Goal: Task Accomplishment & Management: Manage account settings

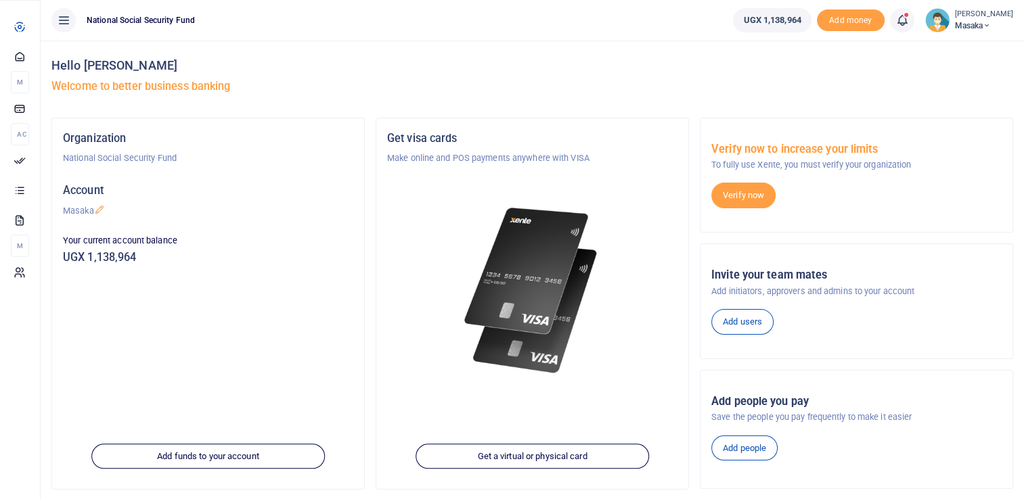
click at [0, 0] on span "Approvals" at bounding box center [0, 0] width 0 height 0
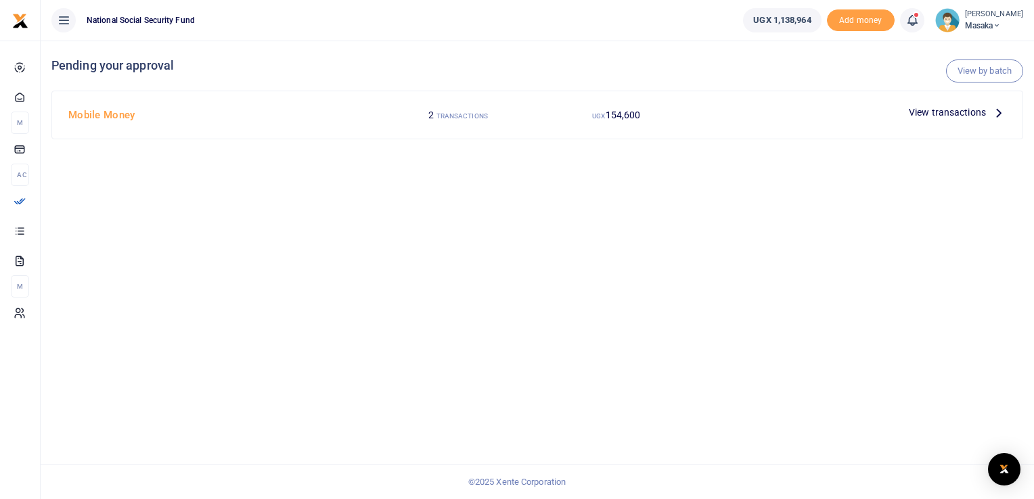
click at [964, 114] on span "View transactions" at bounding box center [947, 112] width 77 height 15
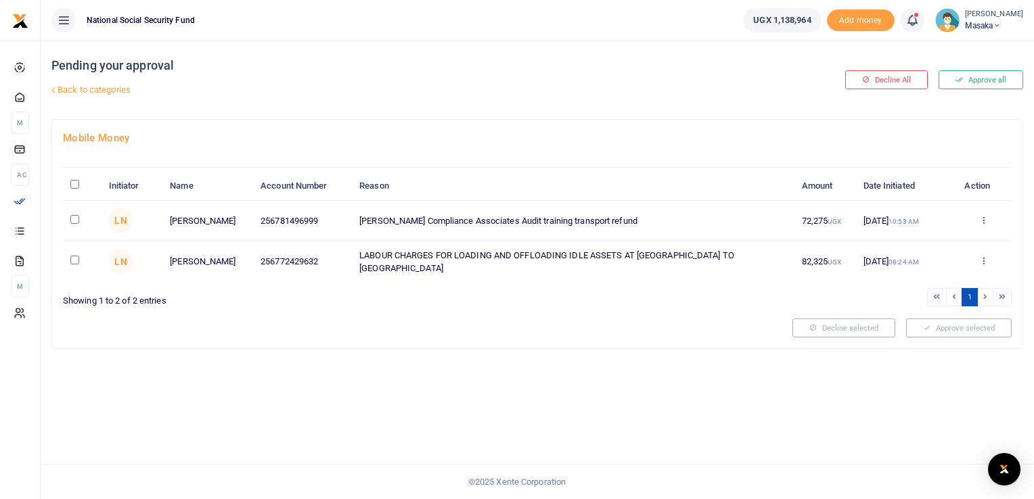
click at [72, 221] on input "checkbox" at bounding box center [74, 219] width 9 height 9
checkbox input "true"
click at [74, 256] on input "checkbox" at bounding box center [74, 260] width 9 height 9
checkbox input "true"
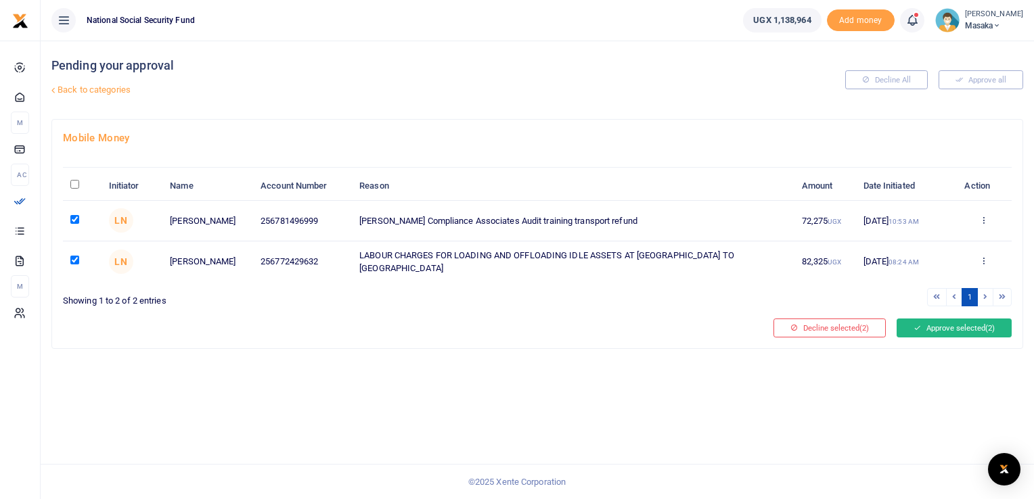
click at [967, 325] on button "Approve selected (2)" at bounding box center [954, 328] width 115 height 19
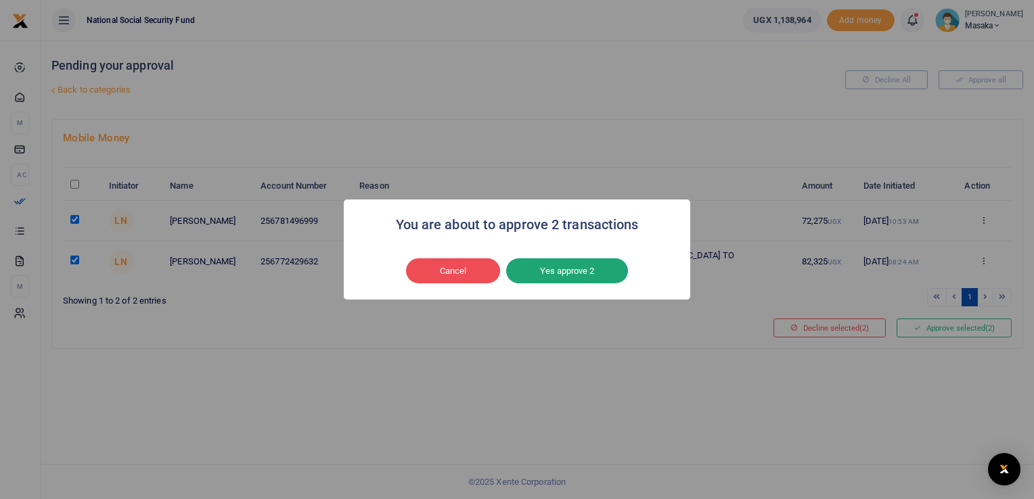
click at [556, 279] on button "Yes approve 2" at bounding box center [567, 271] width 122 height 26
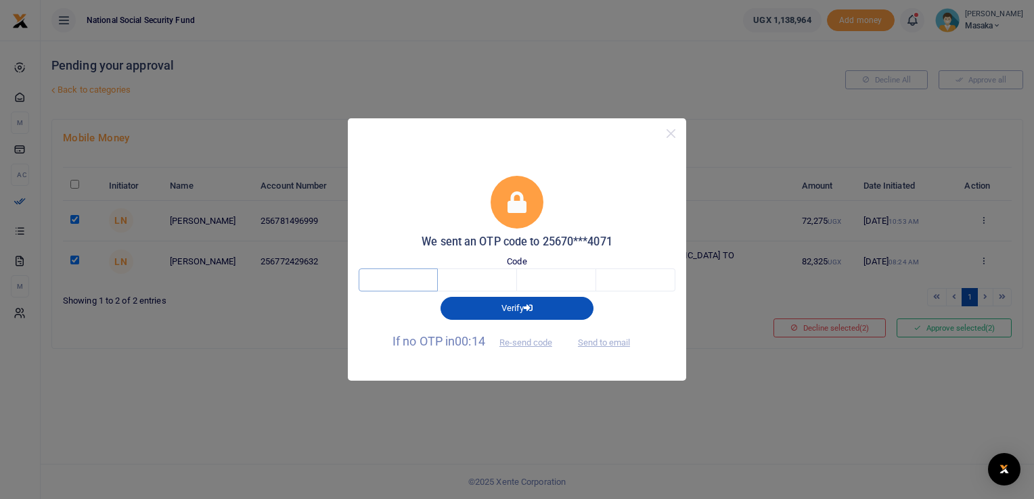
click at [413, 288] on input "text" at bounding box center [398, 280] width 79 height 23
type input "2"
type input "7"
type input "1"
